Goal: Information Seeking & Learning: Understand process/instructions

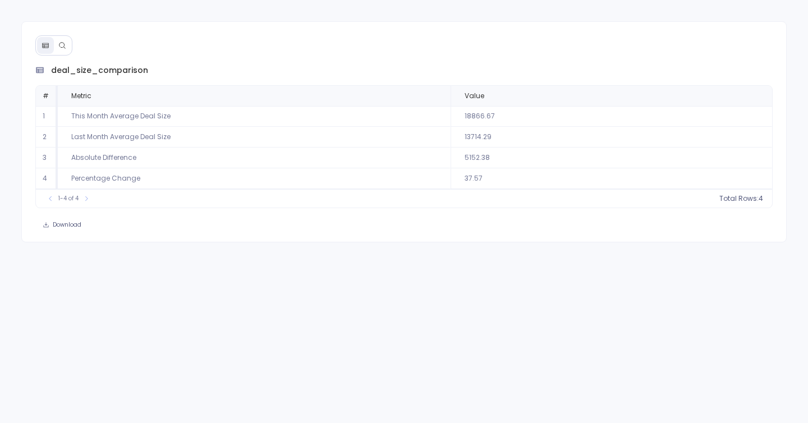
click at [65, 44] on icon at bounding box center [62, 46] width 8 height 8
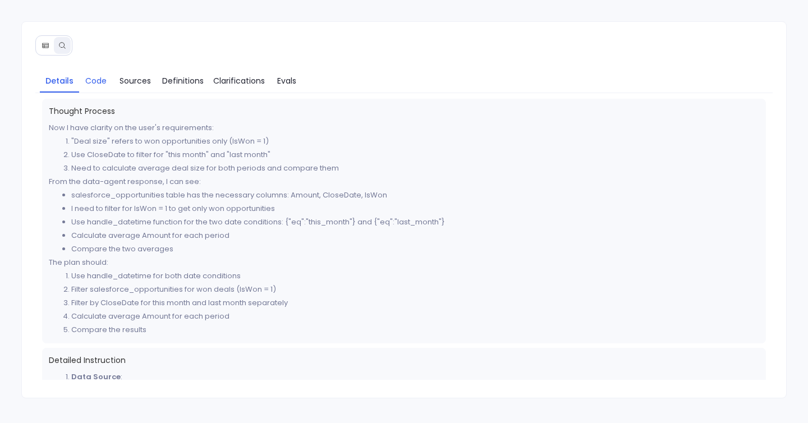
click at [94, 84] on span "Code" at bounding box center [95, 81] width 21 height 12
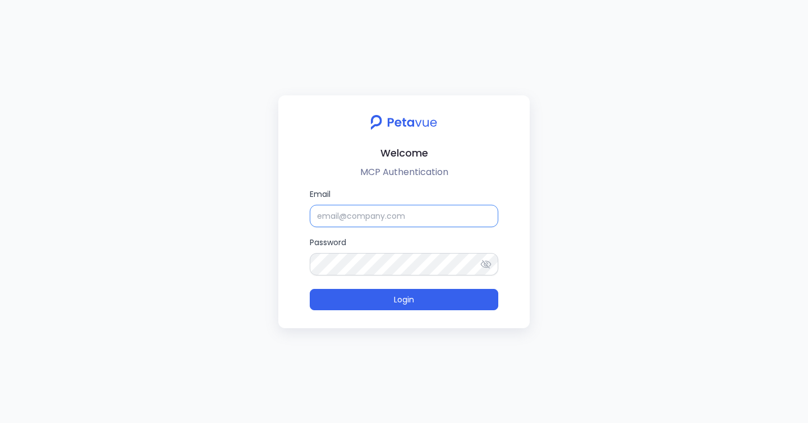
click at [388, 214] on input "Email" at bounding box center [404, 216] width 189 height 22
type input "support_eval_ts@petavue.com"
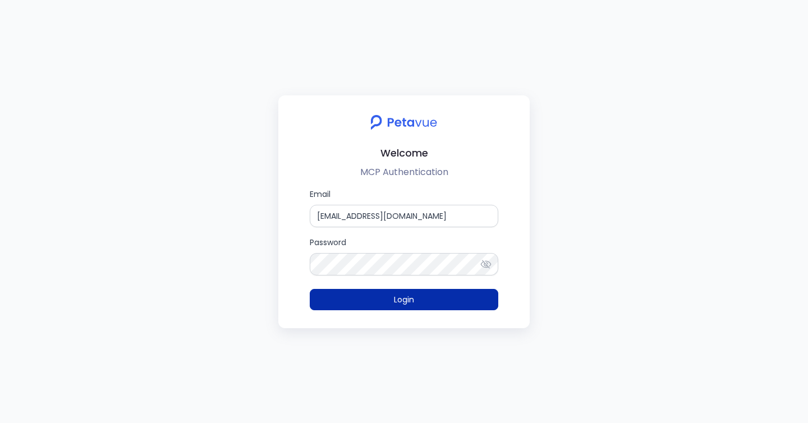
click at [441, 301] on button "Login" at bounding box center [404, 299] width 189 height 21
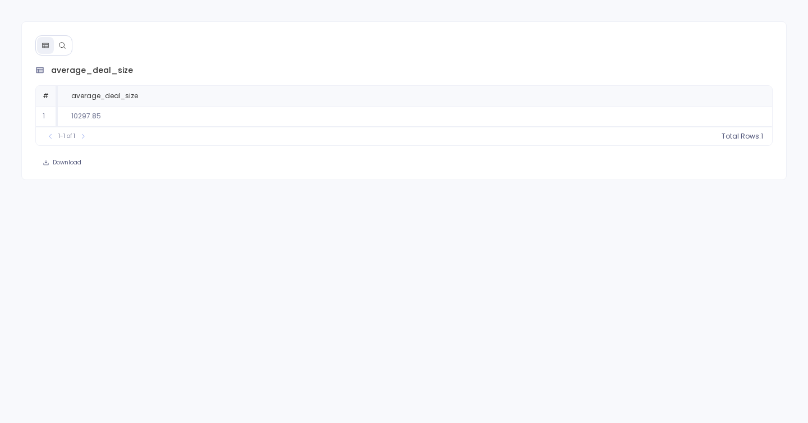
click at [54, 53] on div at bounding box center [53, 45] width 37 height 20
click at [58, 42] on button at bounding box center [62, 45] width 17 height 17
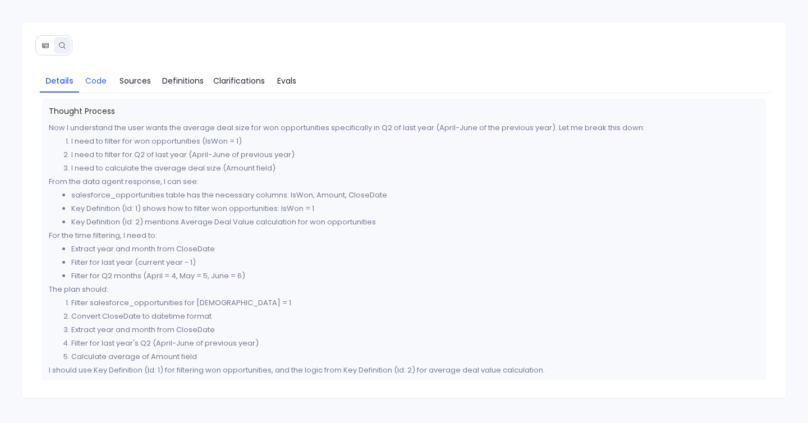
click at [92, 85] on span "Code" at bounding box center [95, 81] width 21 height 12
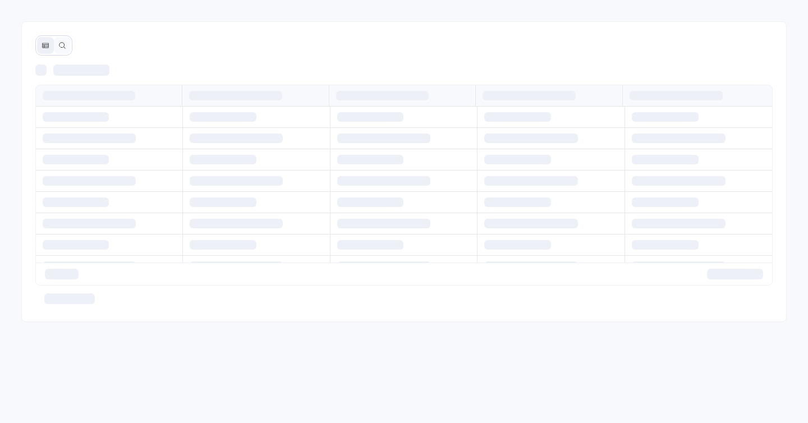
click at [65, 51] on button at bounding box center [62, 45] width 17 height 17
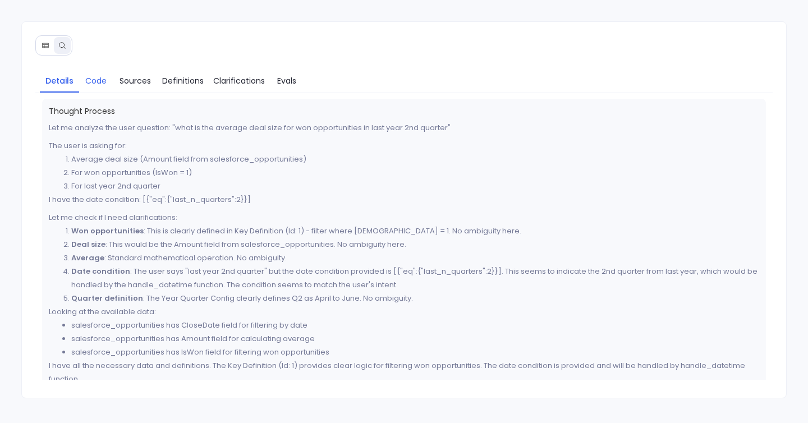
click at [102, 81] on span "Code" at bounding box center [95, 81] width 21 height 12
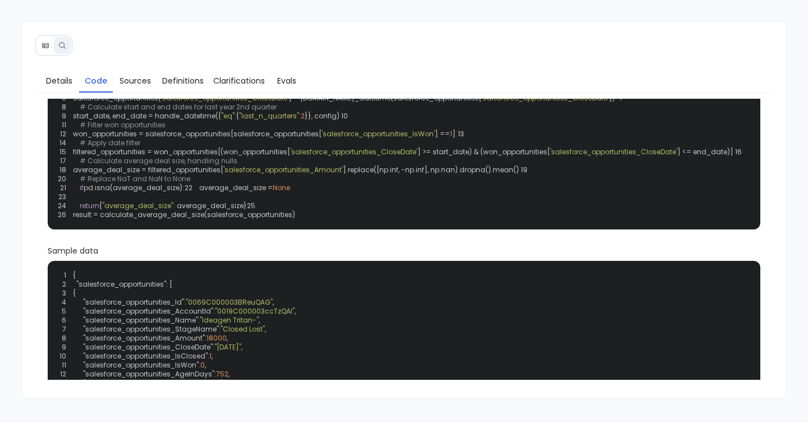
scroll to position [29, 0]
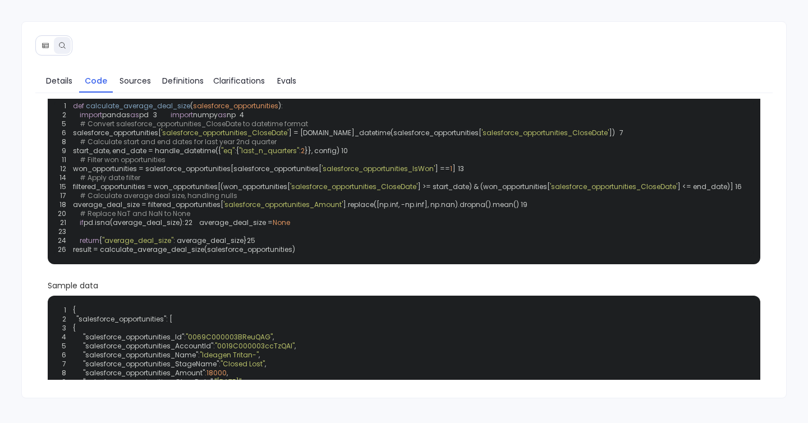
click at [376, 173] on span "'salesforce_opportunities_IsWon'" at bounding box center [378, 169] width 113 height 10
click at [470, 199] on div "1 def calculate_average_deal_size ( salesforce_opportunities ): 2 import pandas…" at bounding box center [404, 177] width 700 height 159
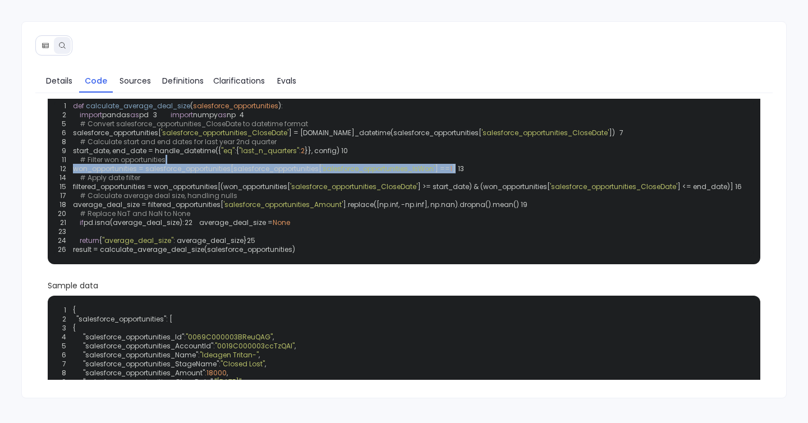
click at [470, 205] on div "1 def calculate_average_deal_size ( salesforce_opportunities ): 2 import pandas…" at bounding box center [404, 177] width 700 height 159
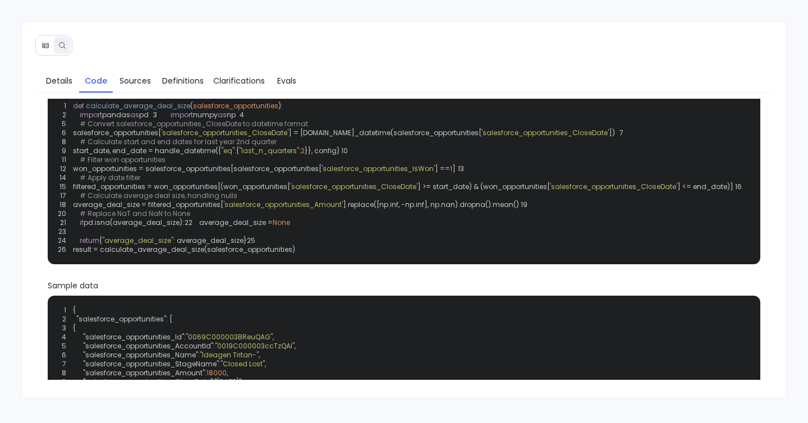
click at [470, 205] on div "1 def calculate_average_deal_size ( salesforce_opportunities ): 2 import pandas…" at bounding box center [404, 177] width 700 height 159
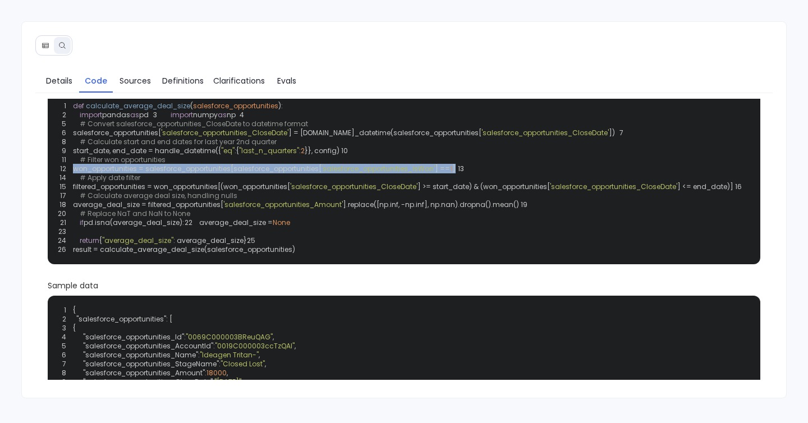
drag, startPoint x: 470, startPoint y: 205, endPoint x: 63, endPoint y: 207, distance: 406.5
click at [63, 207] on div "1 def calculate_average_deal_size ( salesforce_opportunities ): 2 import pandas…" at bounding box center [404, 177] width 700 height 159
click at [110, 173] on span "won_opportunities = salesforce_opportunities[salesforce_opportunities[" at bounding box center [197, 169] width 249 height 10
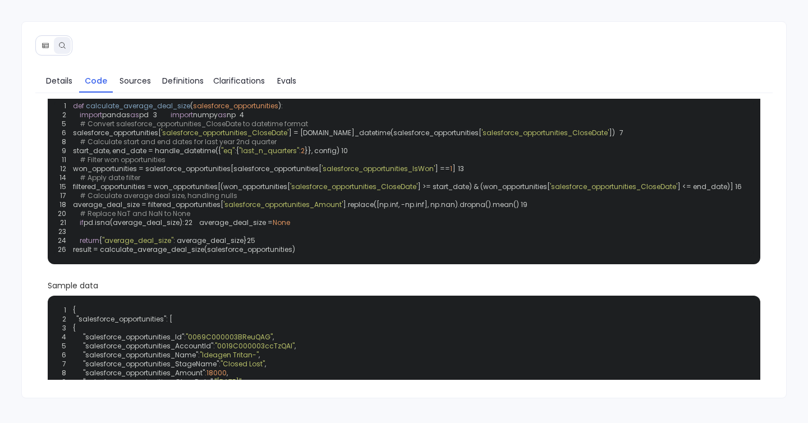
click at [298, 197] on div "1 def calculate_average_deal_size ( salesforce_opportunities ): 2 import pandas…" at bounding box center [404, 177] width 700 height 159
click at [274, 156] on span ""last_n_quarters"" at bounding box center [269, 151] width 60 height 10
copy span "last_n_quarters"
